Goal: Find contact information: Find contact information

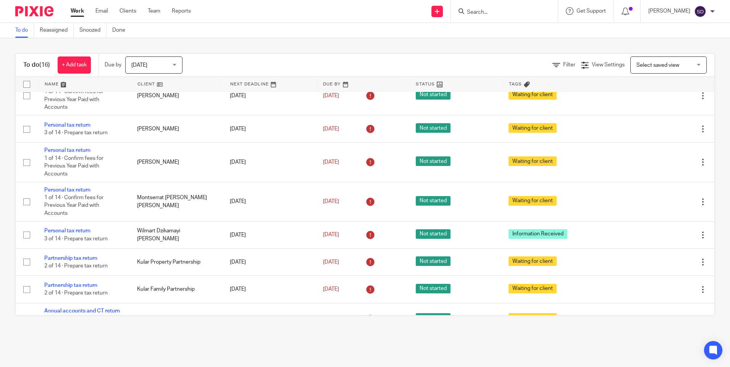
scroll to position [267, 0]
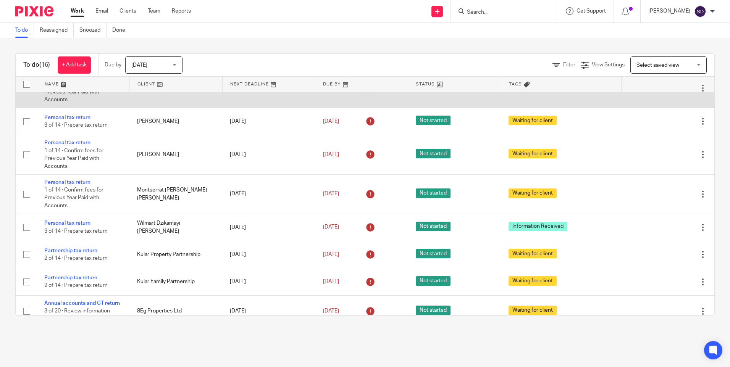
click at [69, 79] on link "Personal tax return" at bounding box center [67, 76] width 46 height 5
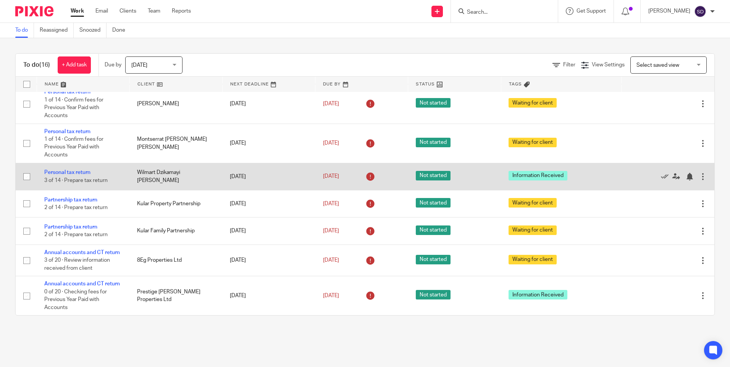
scroll to position [388, 0]
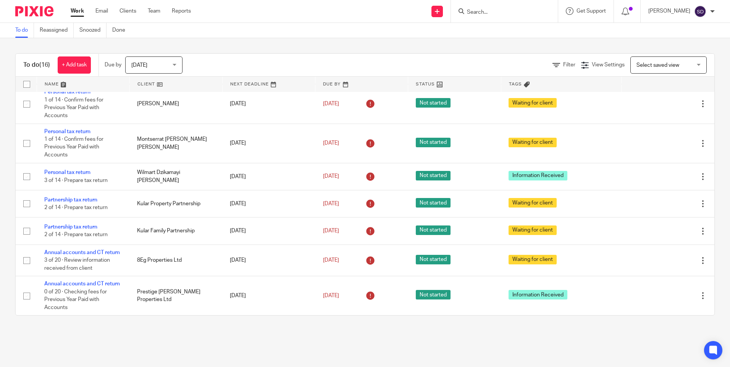
click at [482, 14] on input "Search" at bounding box center [500, 12] width 69 height 7
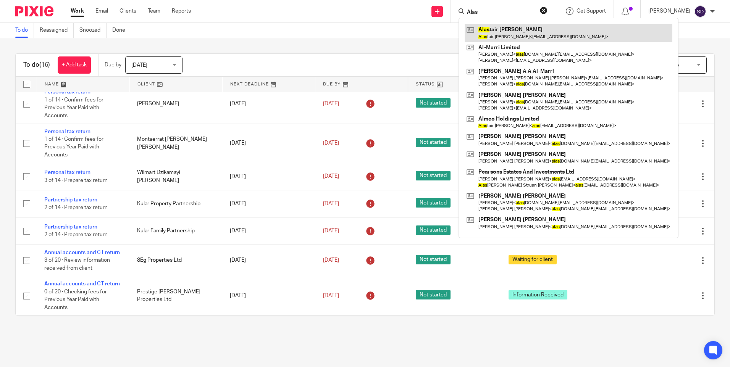
type input "Alas"
click at [526, 33] on link at bounding box center [569, 33] width 208 height 18
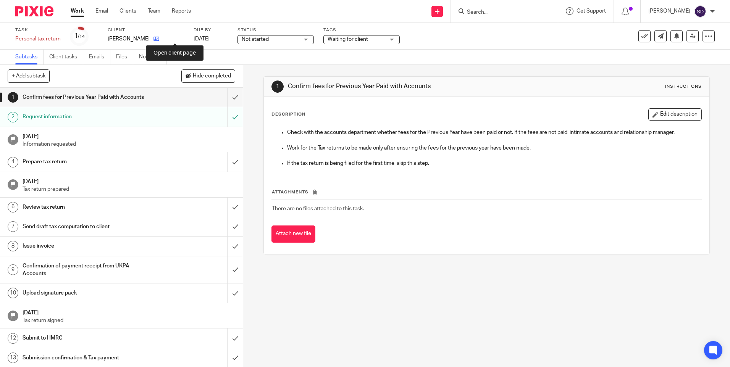
click at [159, 37] on icon at bounding box center [157, 39] width 6 height 6
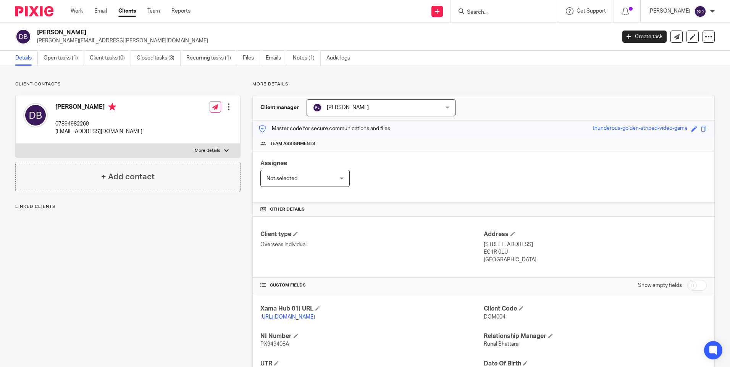
click at [55, 125] on div "Dominique Bonnet 07894982269 dominique.bonnet63@gmail.com" at bounding box center [82, 119] width 119 height 40
drag, startPoint x: 55, startPoint y: 123, endPoint x: 92, endPoint y: 121, distance: 37.5
click at [92, 121] on div "Dominique Bonnet 07894982269 dominique.bonnet63@gmail.com" at bounding box center [82, 119] width 119 height 40
copy p "07894982269"
